Goal: Task Accomplishment & Management: Manage account settings

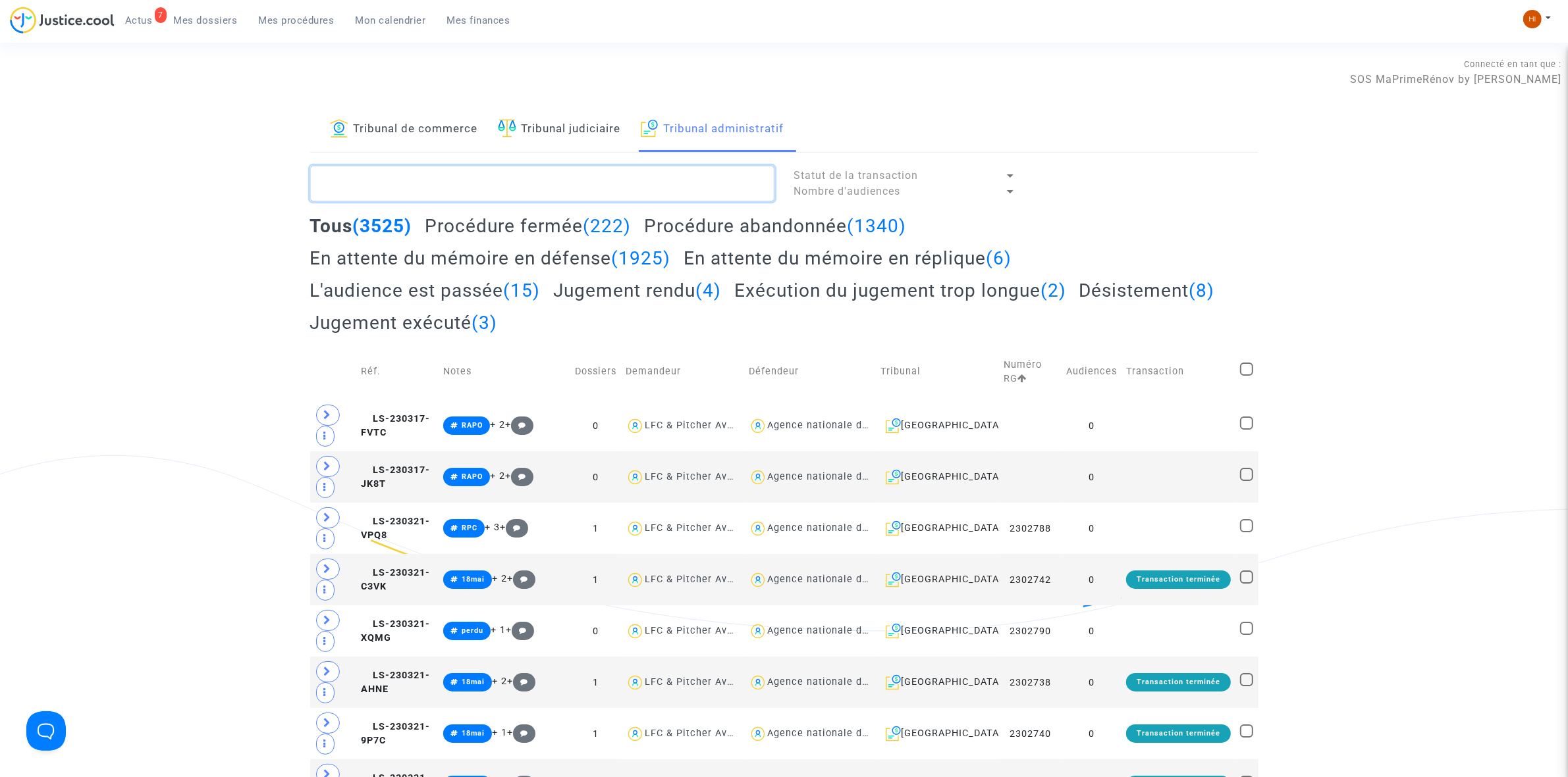
click at [535, 196] on textarea at bounding box center [541, 184] width 464 height 36
paste textarea "2405108"
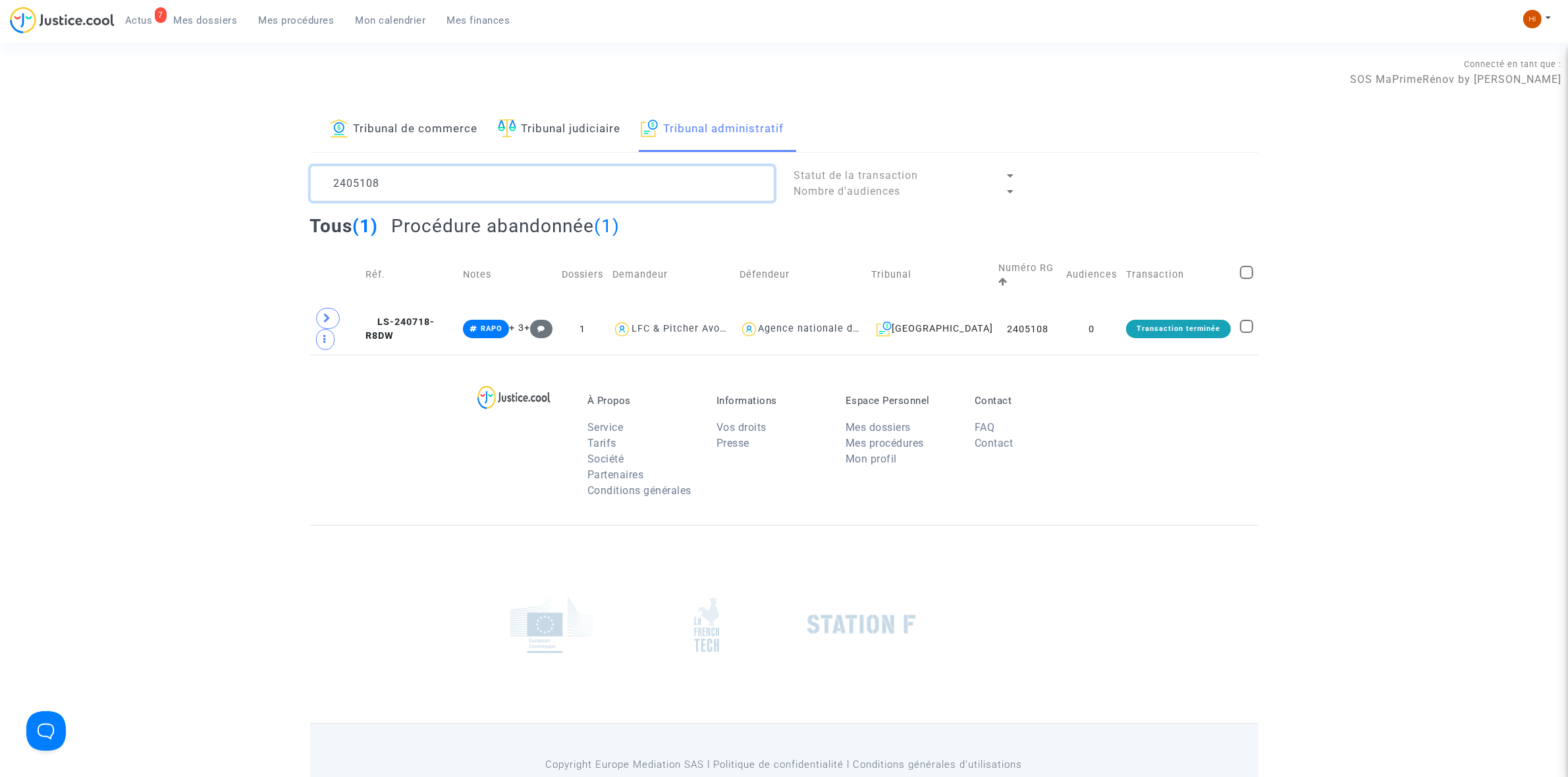
type textarea "2405108"
click at [423, 303] on td "Réf." at bounding box center [409, 275] width 97 height 57
click at [1100, 345] on td "0" at bounding box center [1091, 329] width 60 height 51
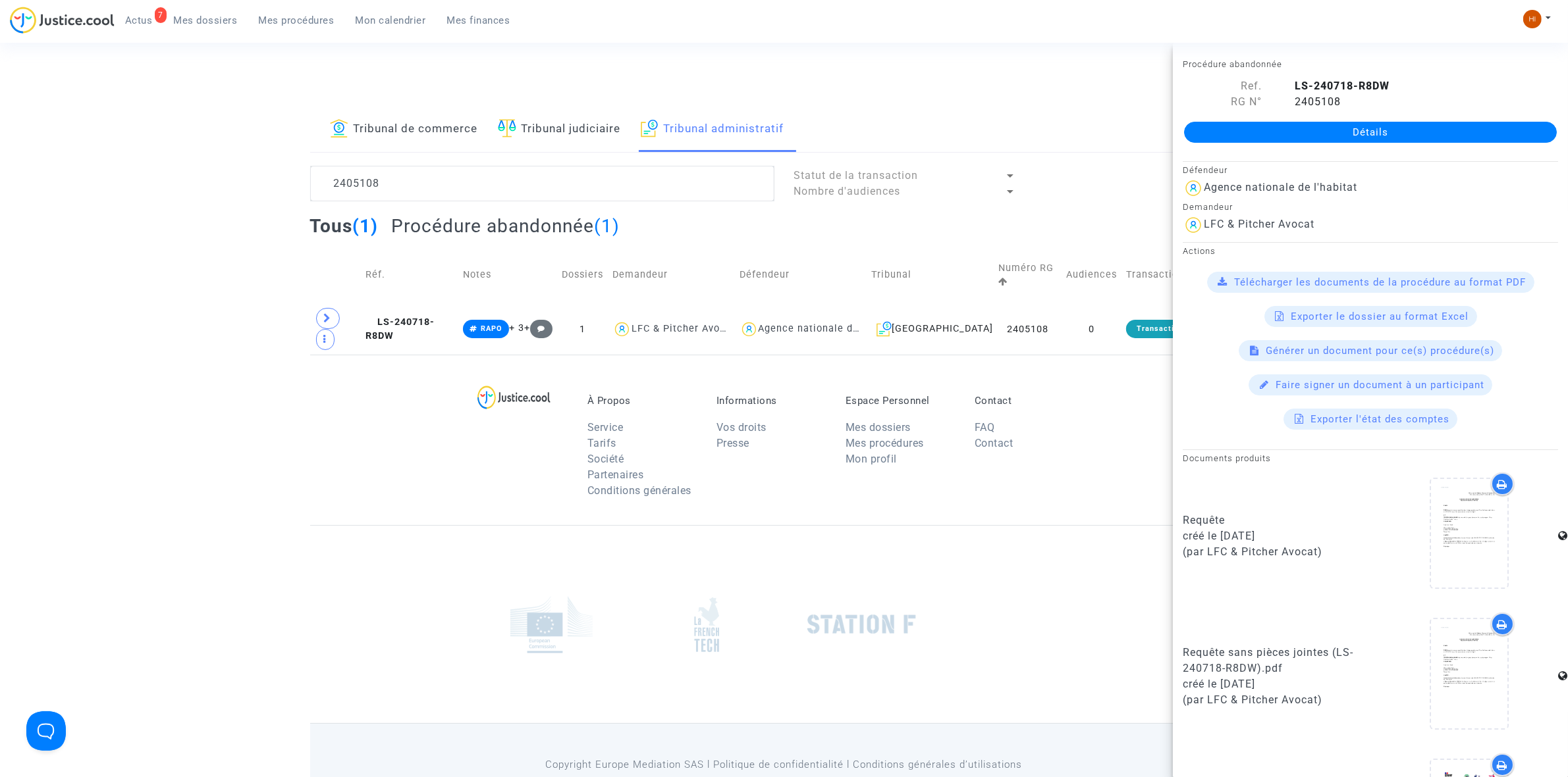
click at [1308, 133] on link "Détails" at bounding box center [1371, 132] width 373 height 21
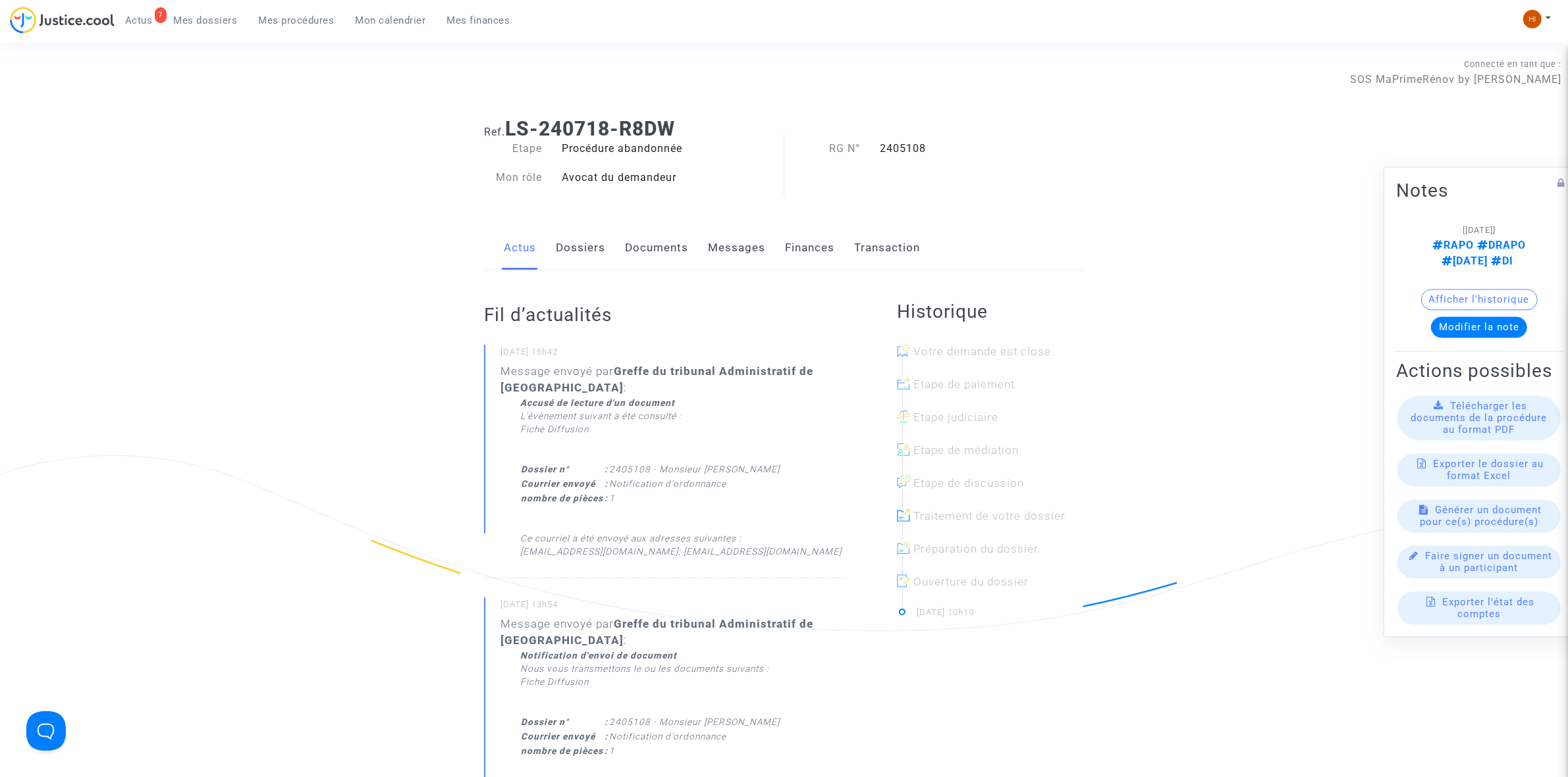
click at [685, 257] on link "Documents" at bounding box center [656, 248] width 63 height 43
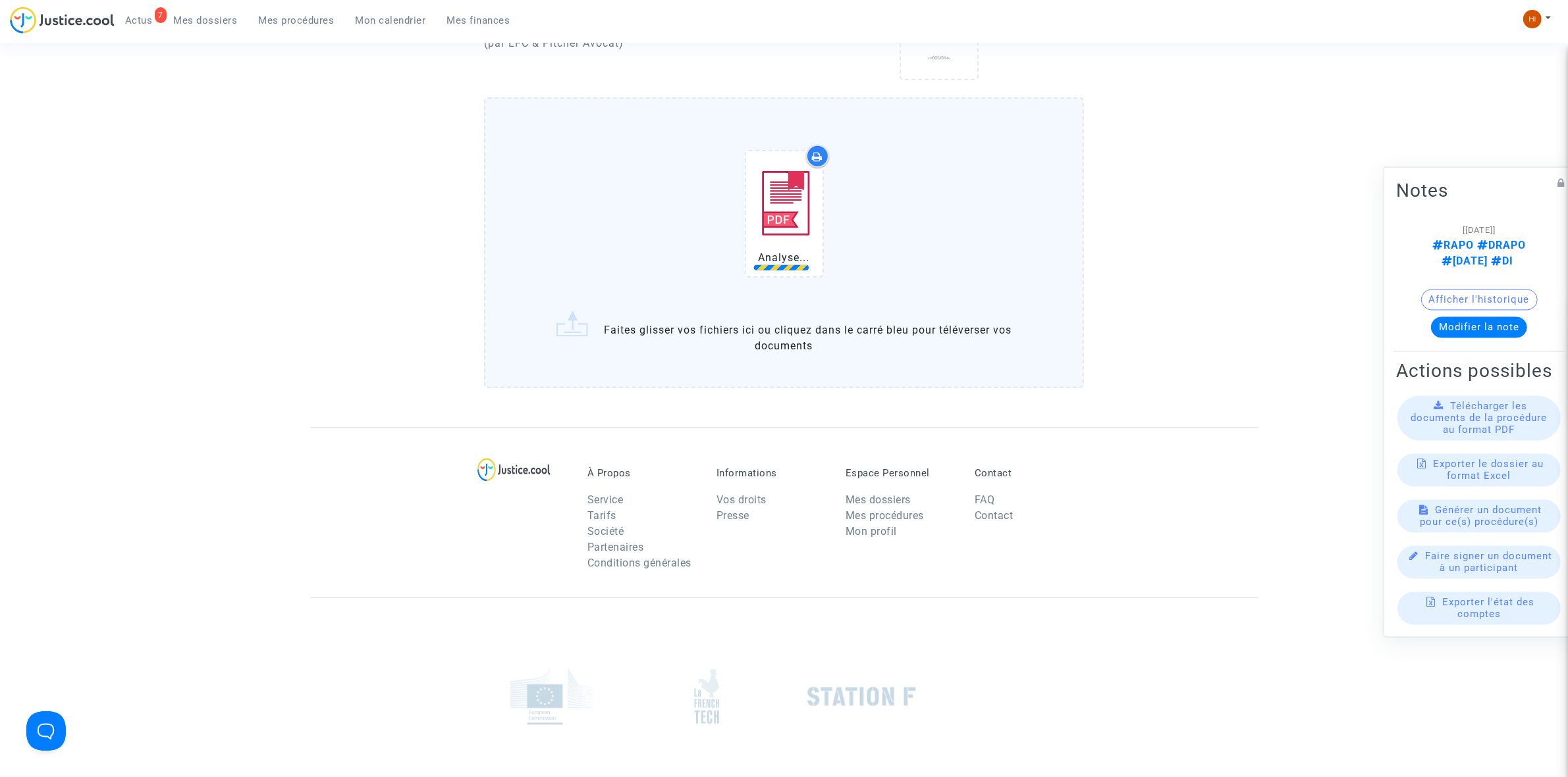
scroll to position [973, 0]
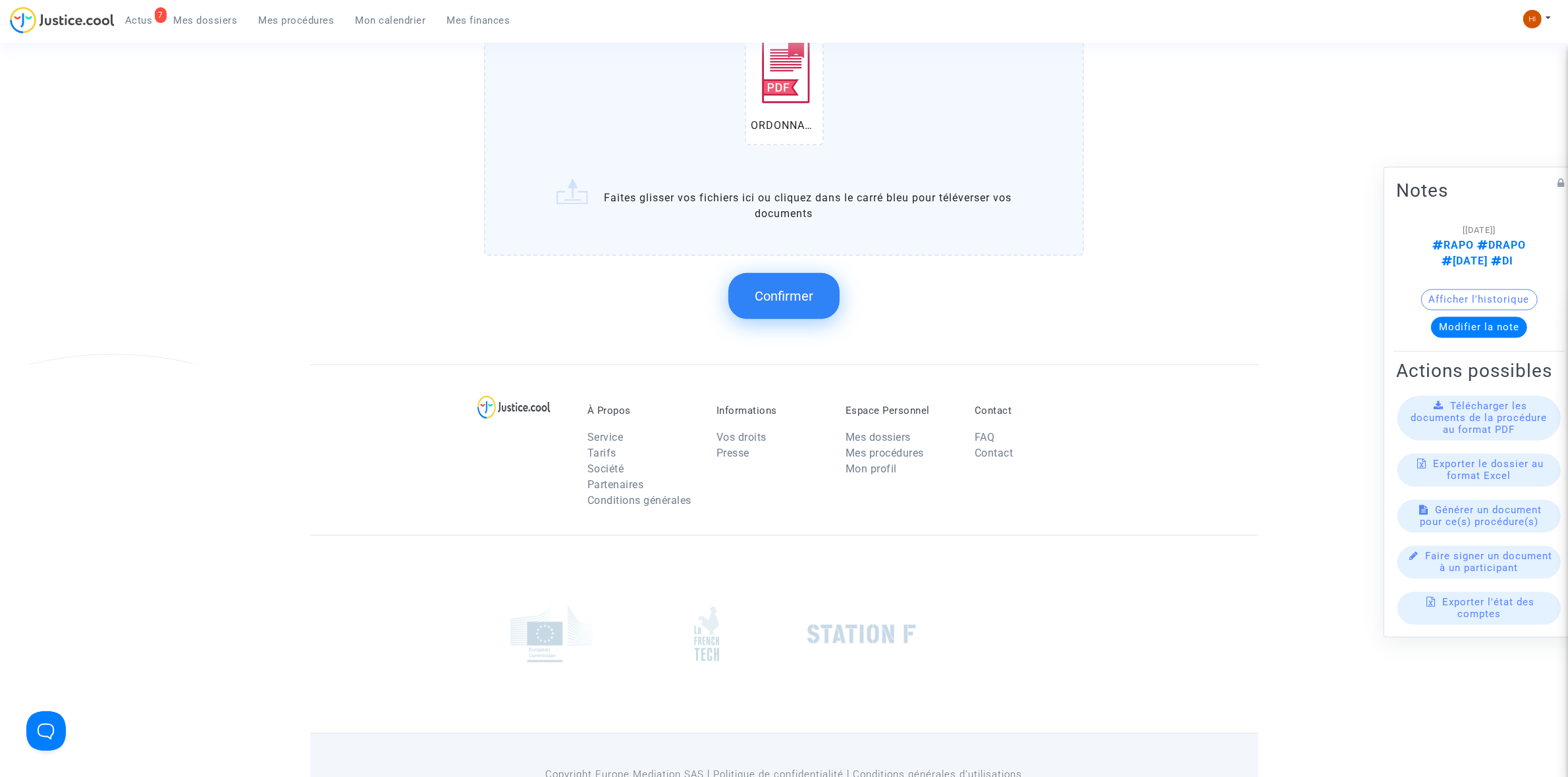
click at [797, 300] on button "Confirmer" at bounding box center [783, 296] width 112 height 46
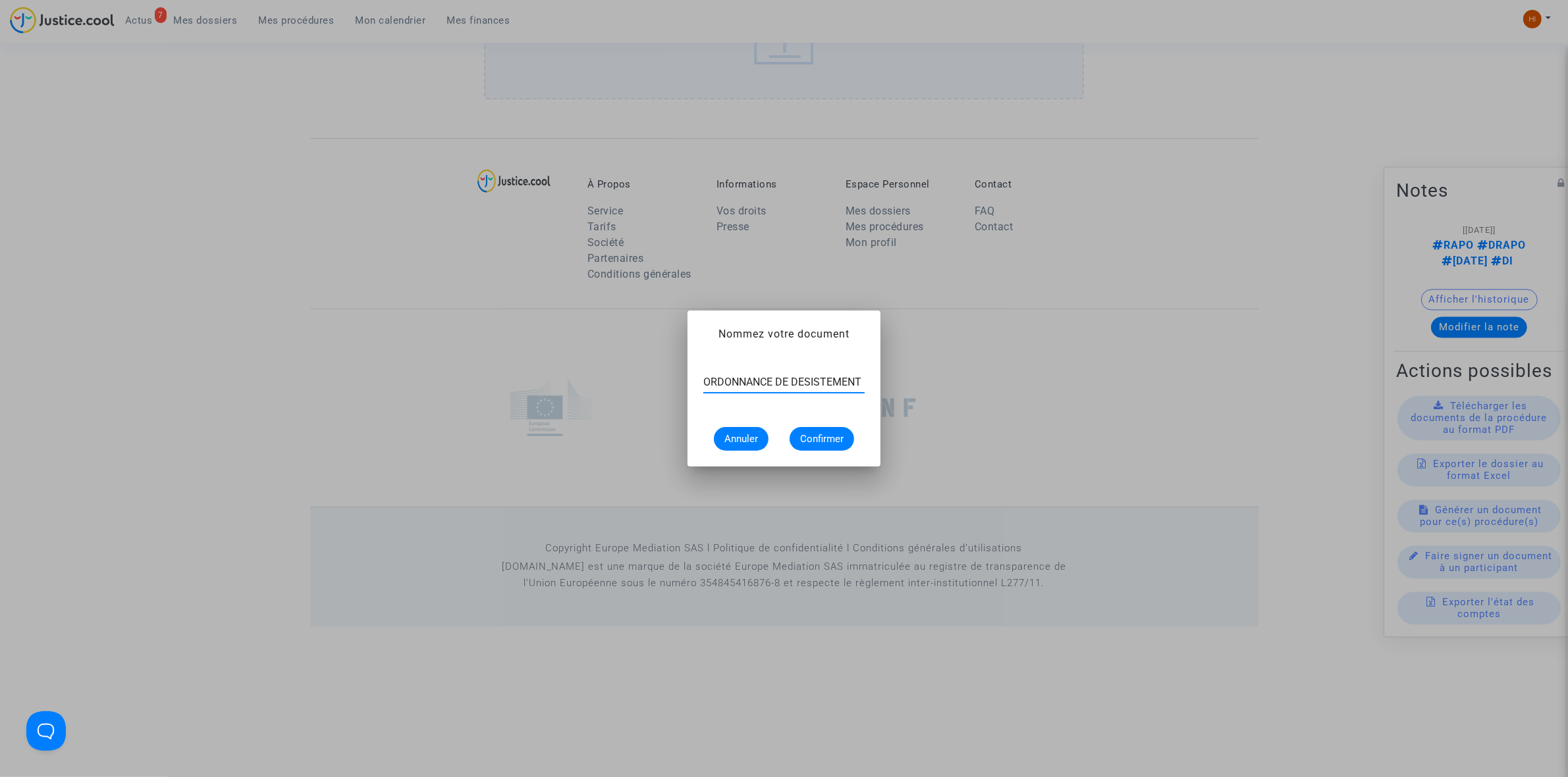
type input "ORDONNANCE DE DESISTEMENT"
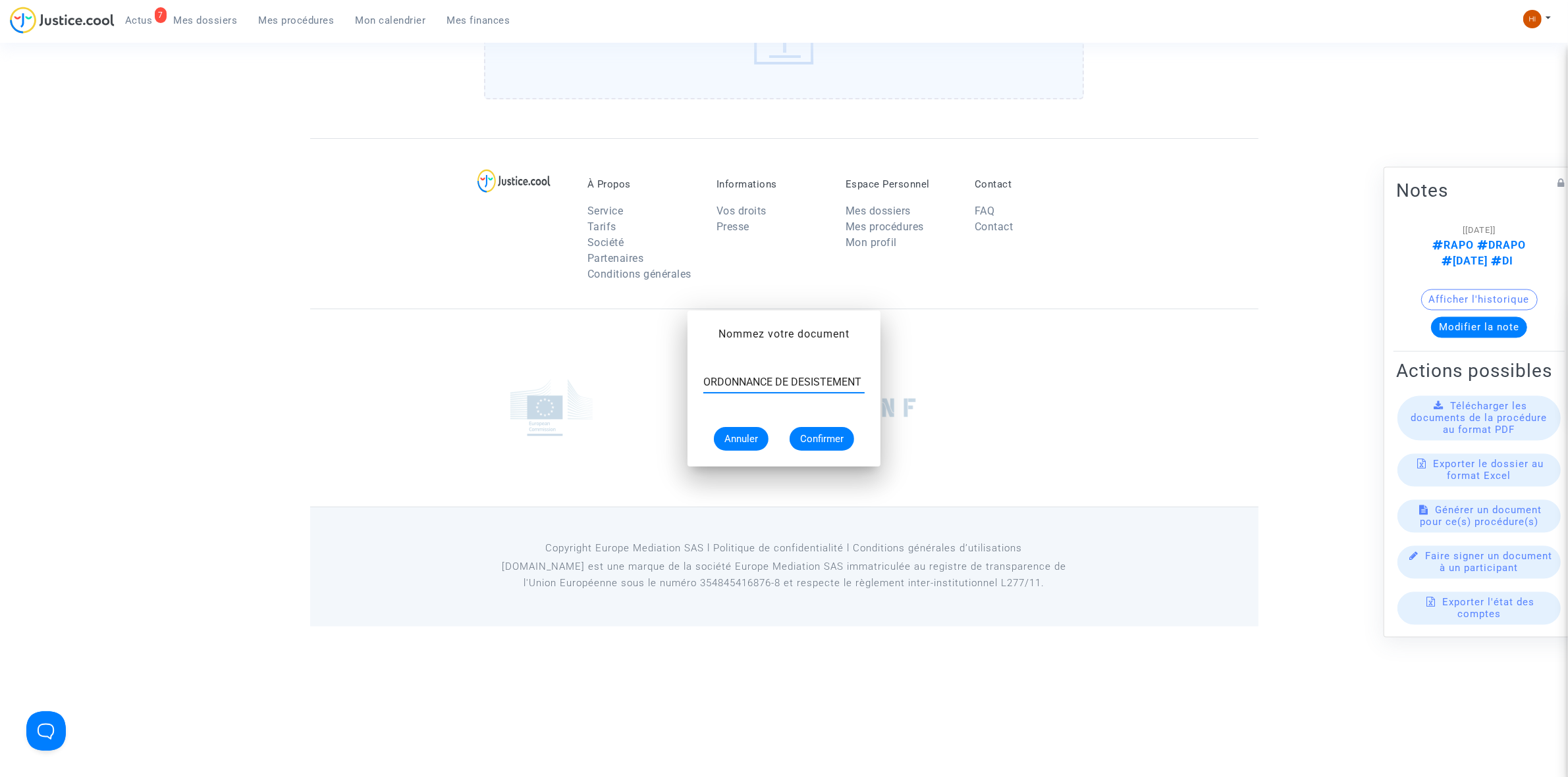
scroll to position [818, 0]
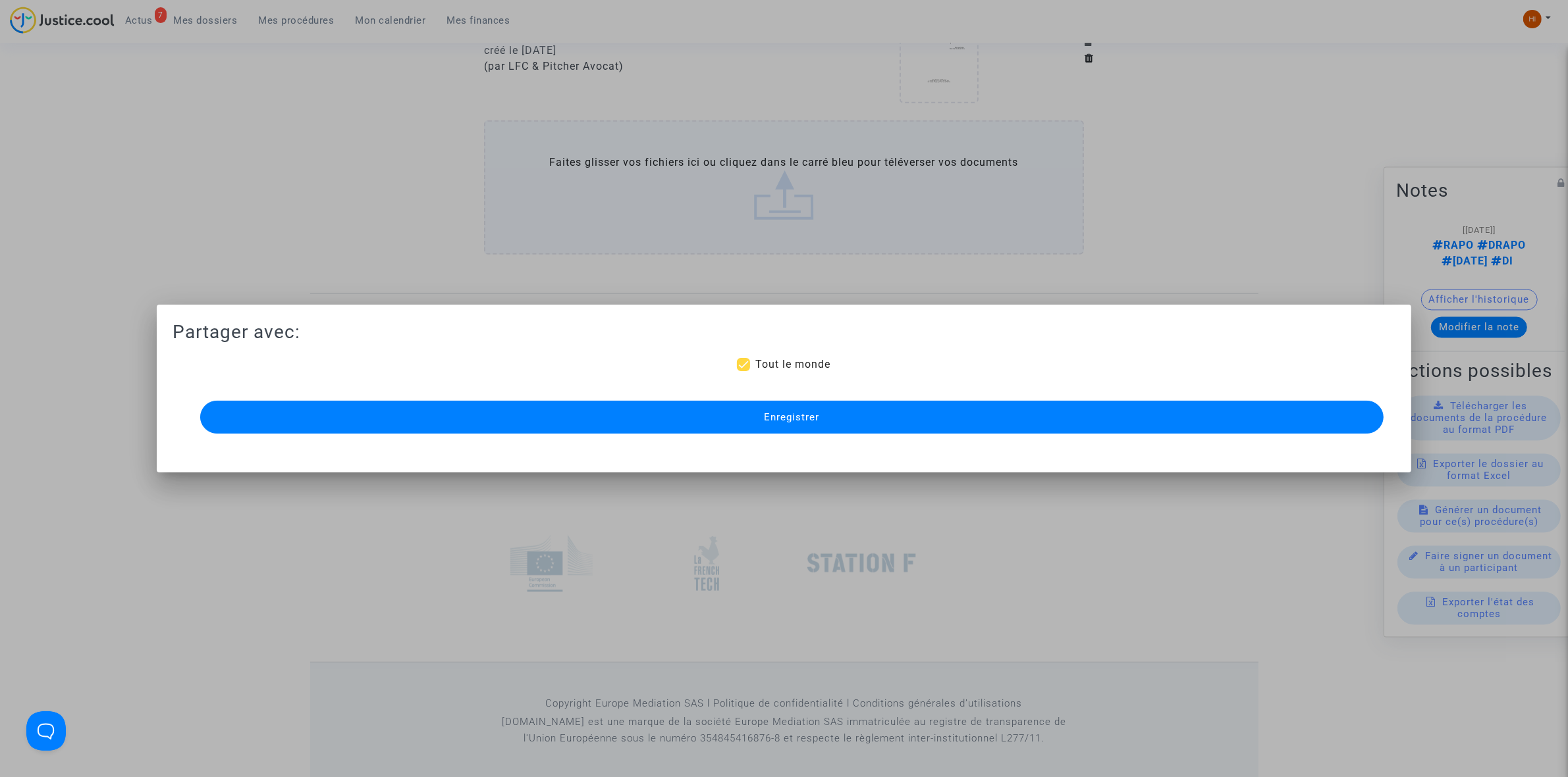
click at [794, 420] on span "Enregistrer" at bounding box center [791, 417] width 55 height 12
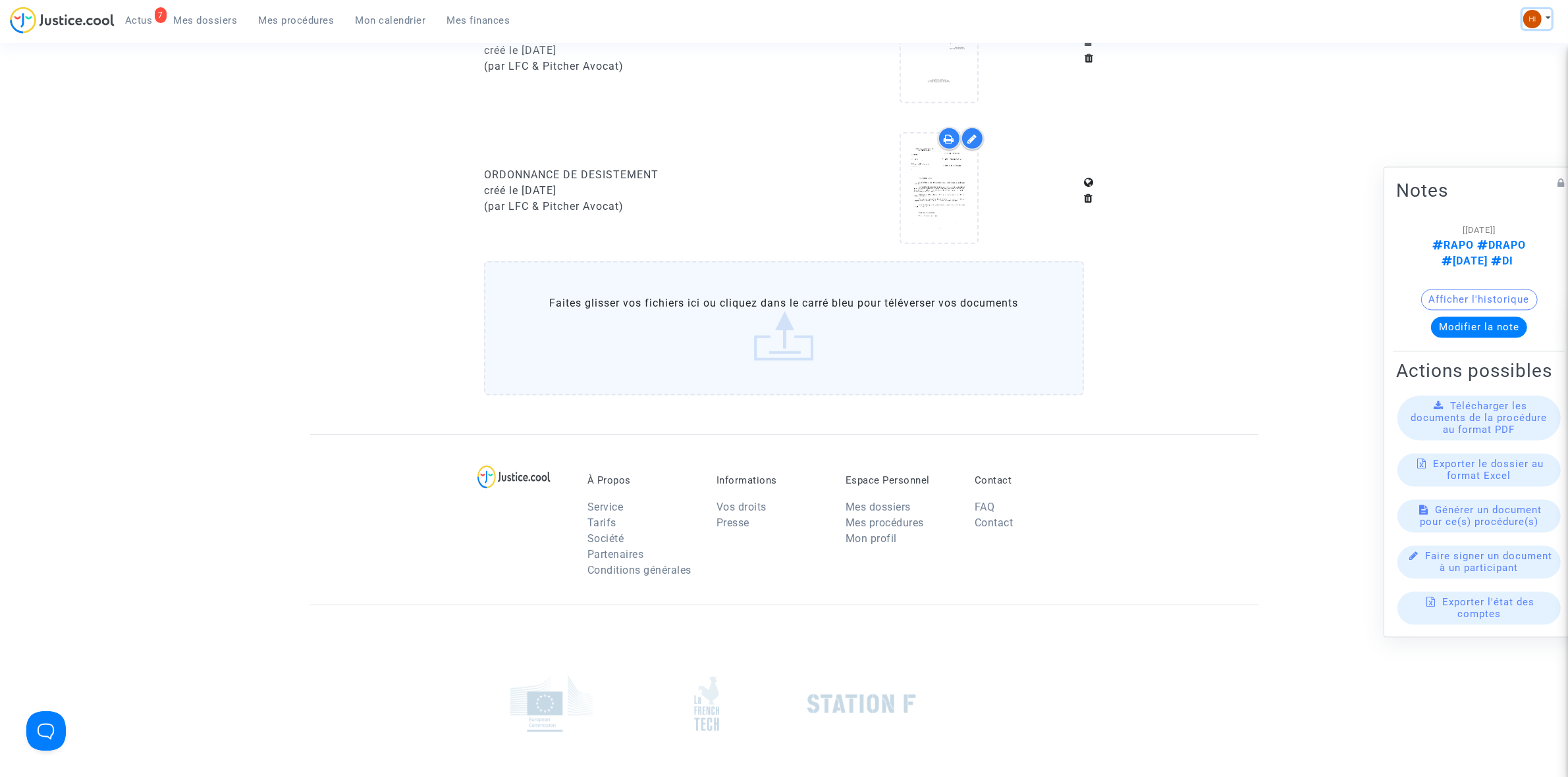
drag, startPoint x: 1546, startPoint y: 14, endPoint x: 1539, endPoint y: 14, distance: 7.0
click at [1541, 14] on button at bounding box center [1537, 19] width 29 height 20
click at [1496, 62] on link "Changer de compte" at bounding box center [1484, 67] width 133 height 21
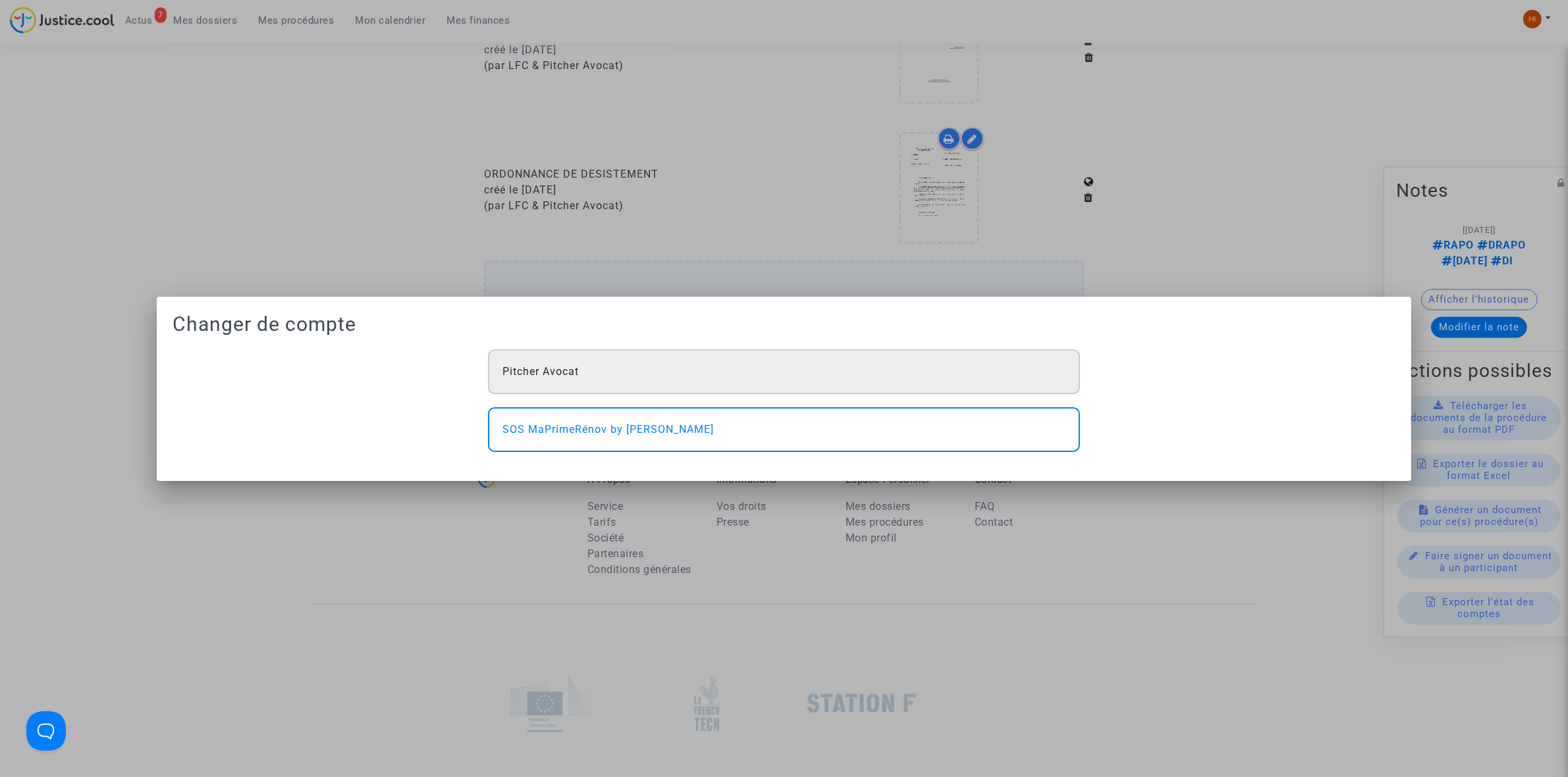
click at [664, 379] on div "Pitcher Avocat" at bounding box center [783, 372] width 592 height 45
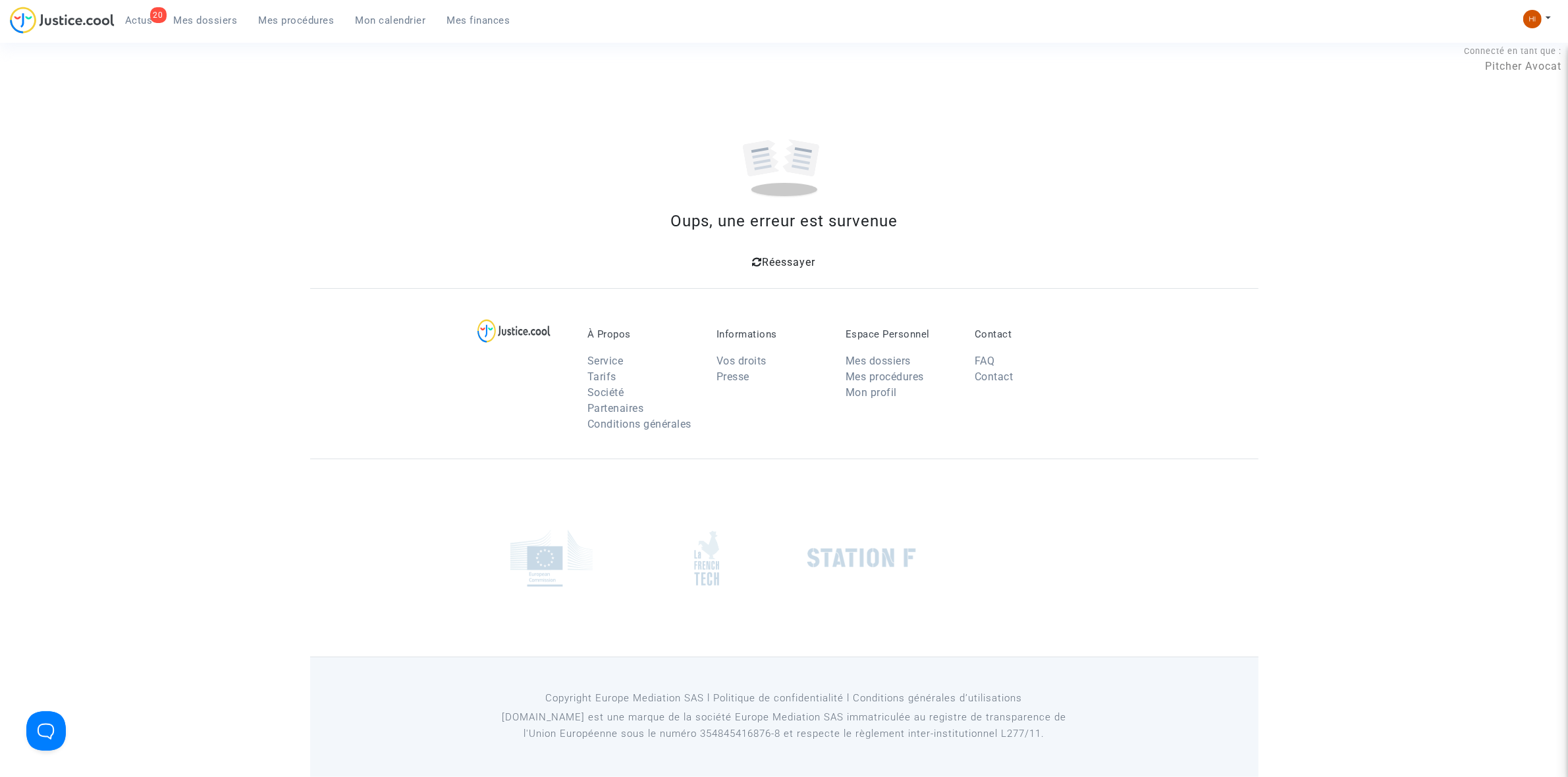
click at [282, 24] on span "Mes procédures" at bounding box center [296, 20] width 76 height 12
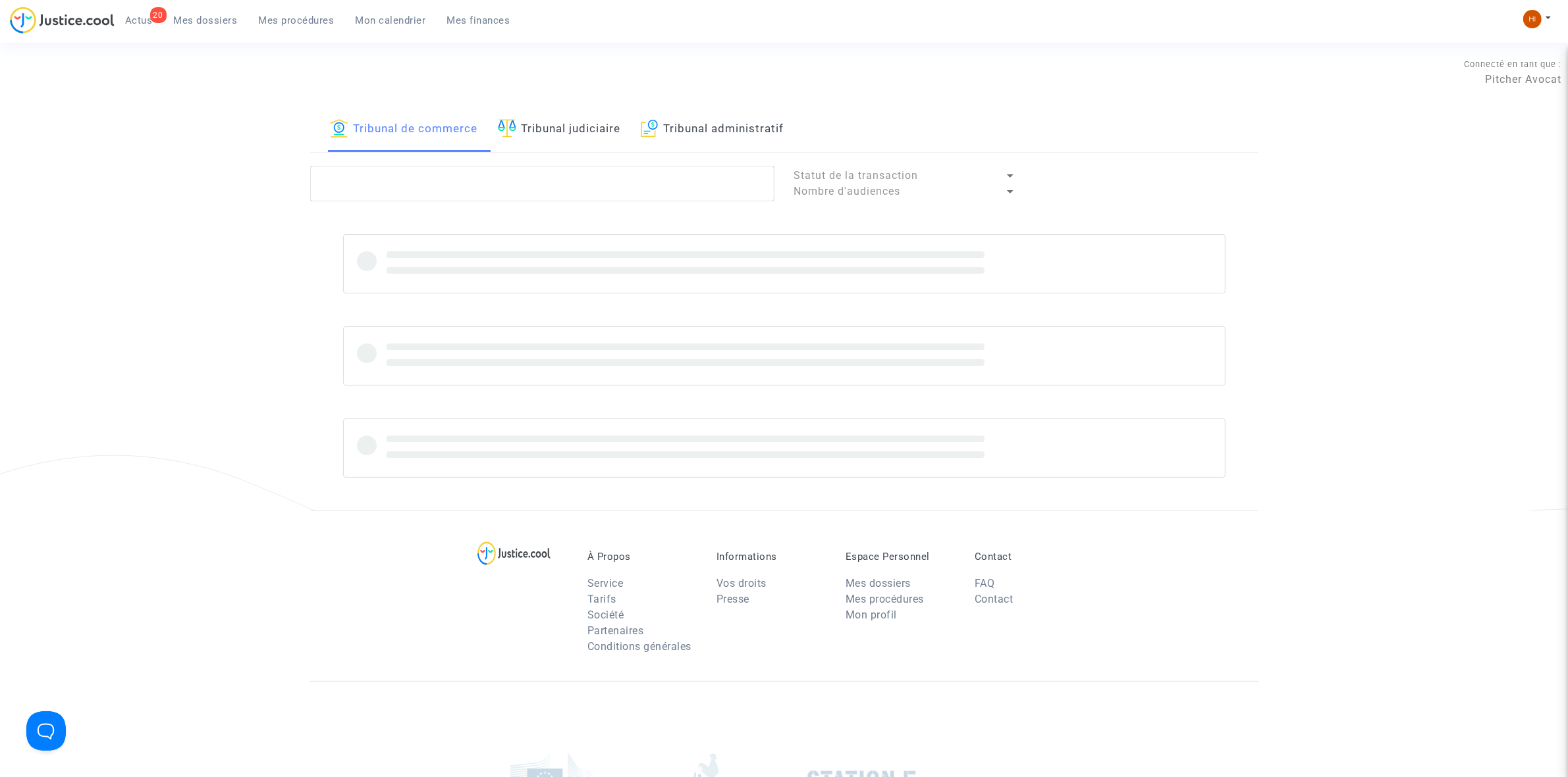
click at [604, 123] on link "Tribunal judiciaire" at bounding box center [559, 129] width 123 height 45
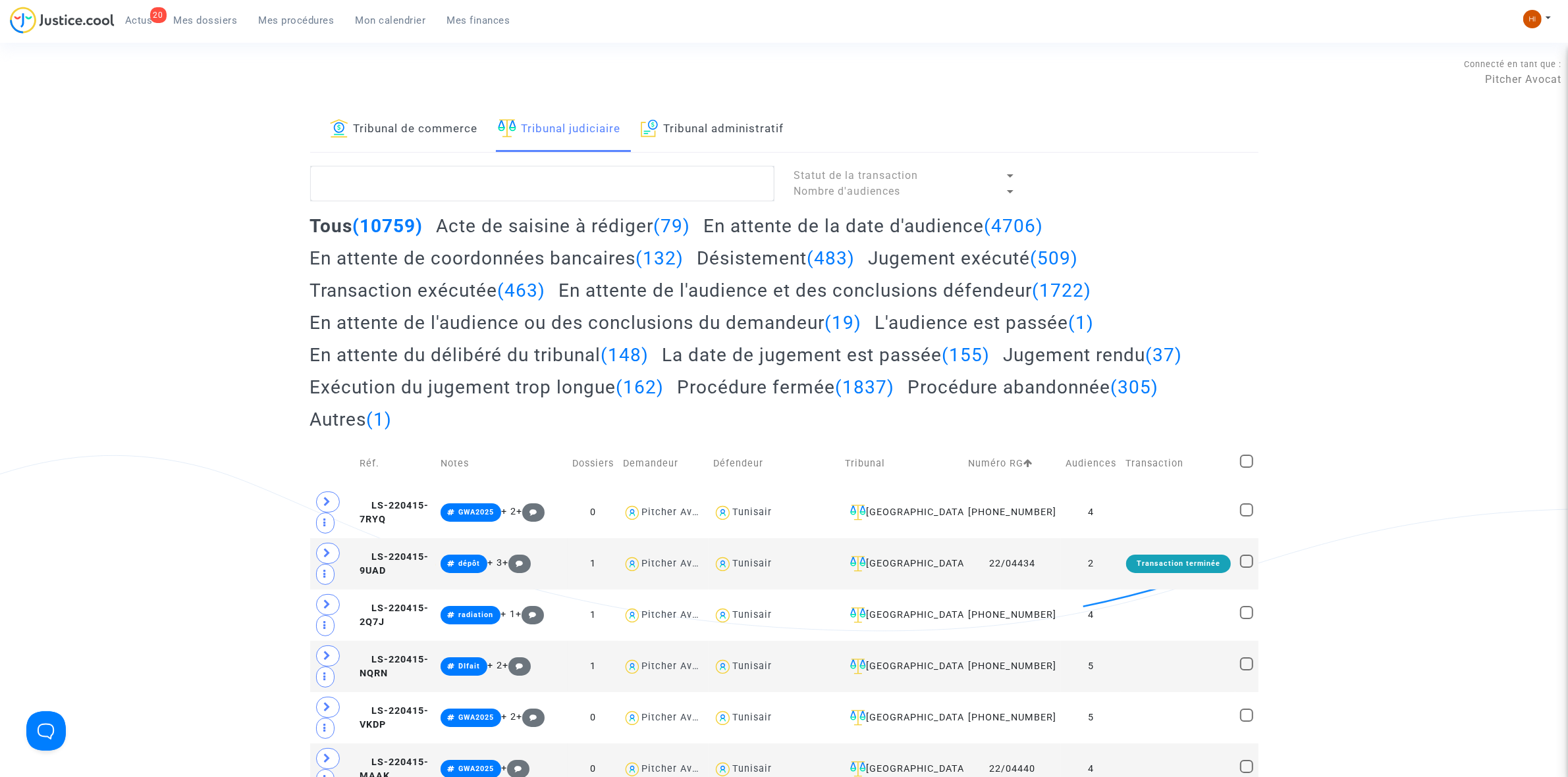
click at [710, 136] on link "Tribunal administratif" at bounding box center [712, 129] width 144 height 45
